Goal: Task Accomplishment & Management: Manage account settings

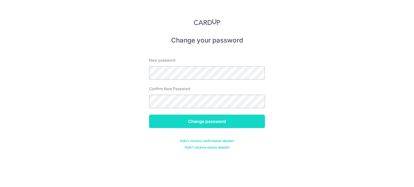
click at [203, 122] on input "Change password" at bounding box center [207, 121] width 116 height 13
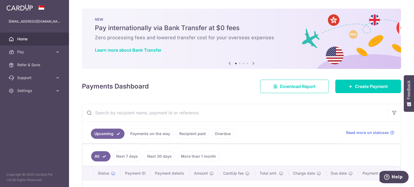
click at [23, 9] on img at bounding box center [19, 7] width 26 height 6
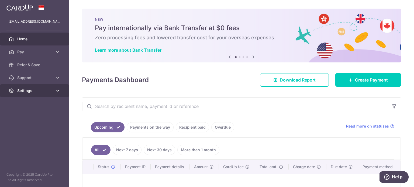
click at [45, 91] on span "Settings" at bounding box center [35, 90] width 36 height 5
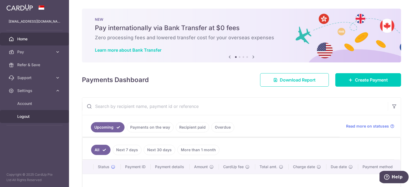
click at [22, 116] on span "Logout" at bounding box center [35, 116] width 36 height 5
